Goal: Find specific page/section: Find specific page/section

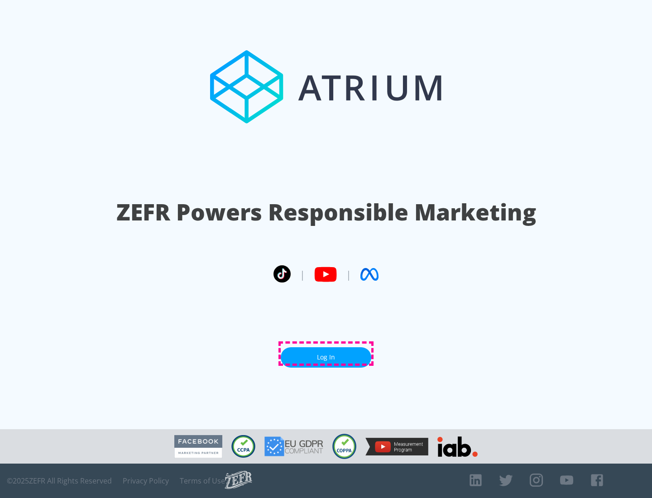
click at [326, 354] on link "Log In" at bounding box center [326, 357] width 91 height 20
